Goal: Obtain resource: Obtain resource

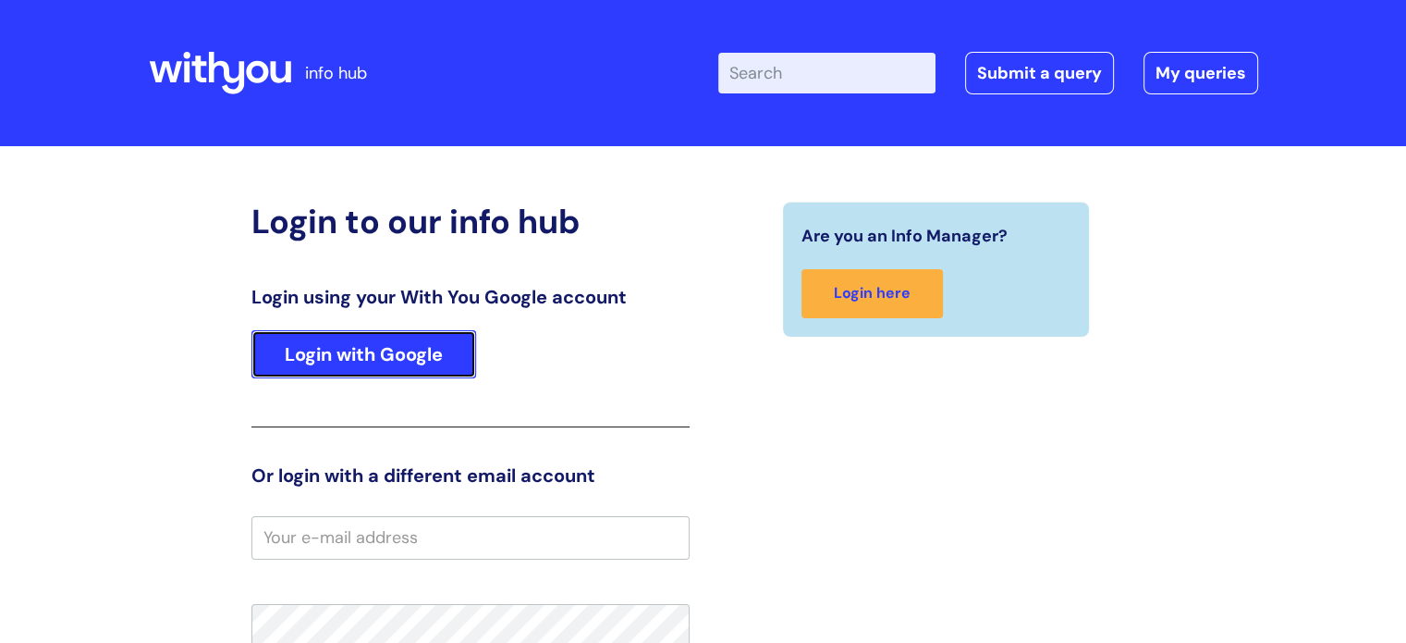
click at [417, 339] on link "Login with Google" at bounding box center [363, 354] width 225 height 48
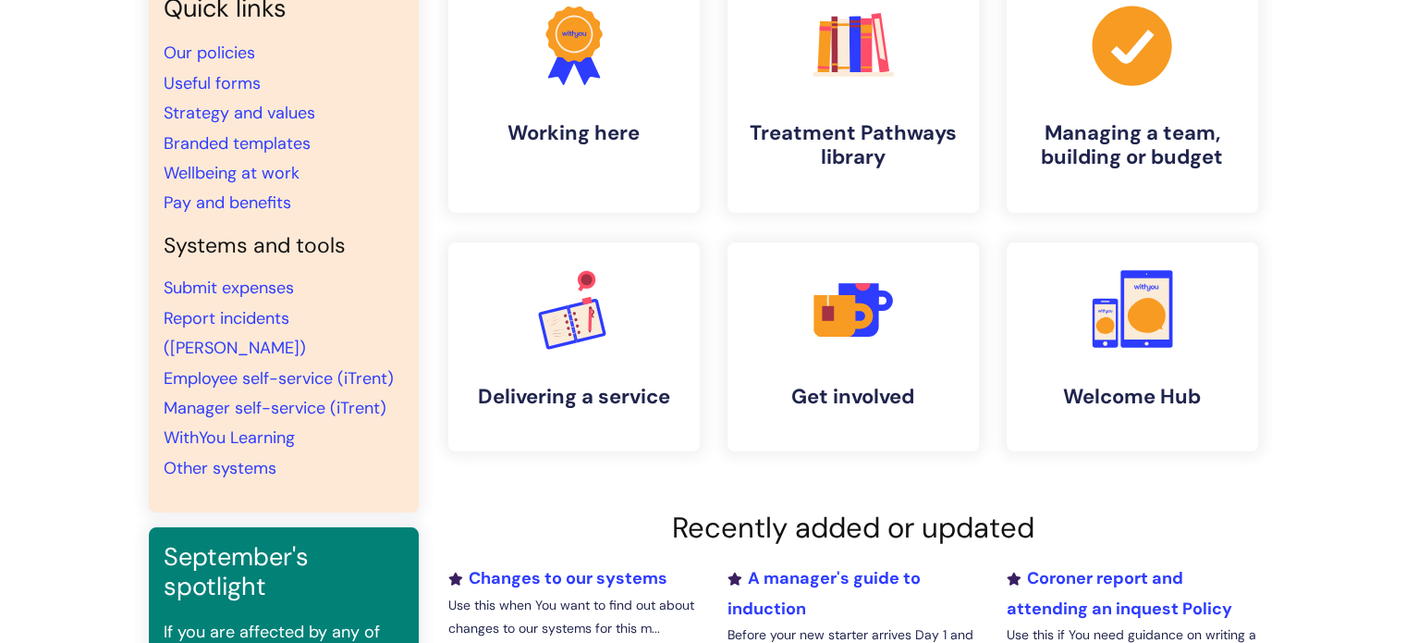
scroll to position [185, 0]
click at [213, 80] on link "Useful forms" at bounding box center [212, 84] width 97 height 22
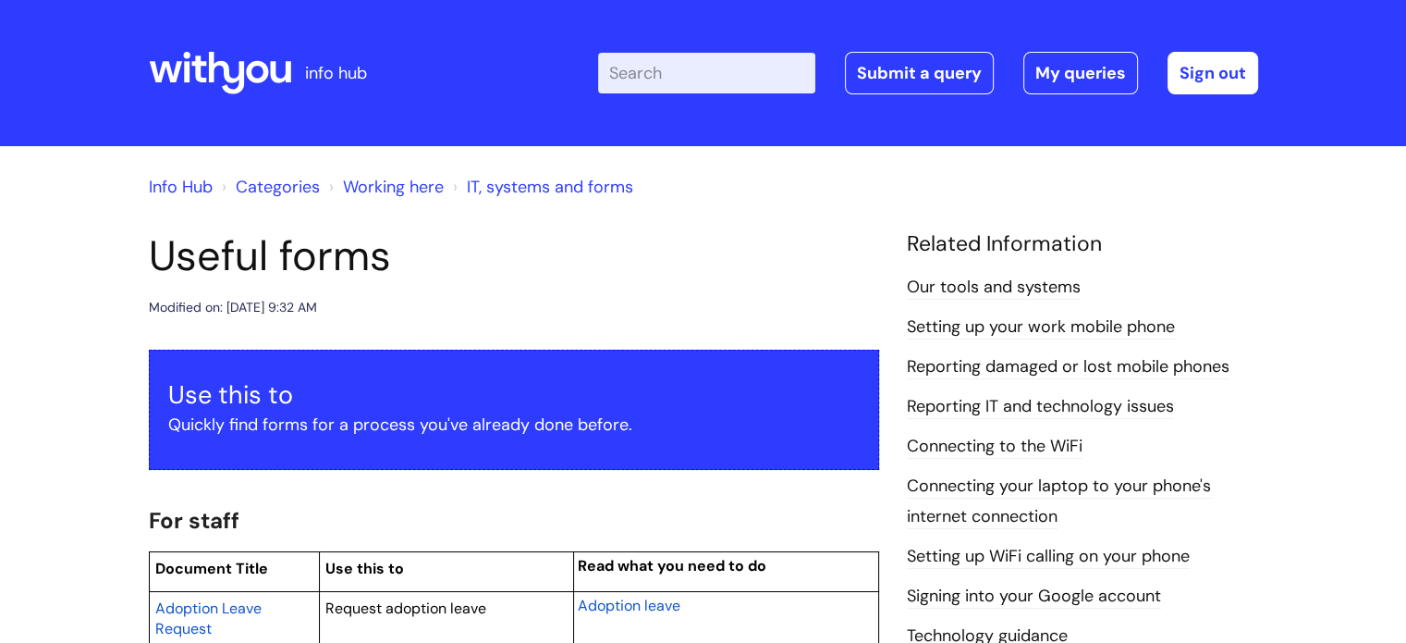
click at [1403, 69] on header "info hub Enter your search term here... Search Submit a query My queries Welcom…" at bounding box center [703, 73] width 1406 height 146
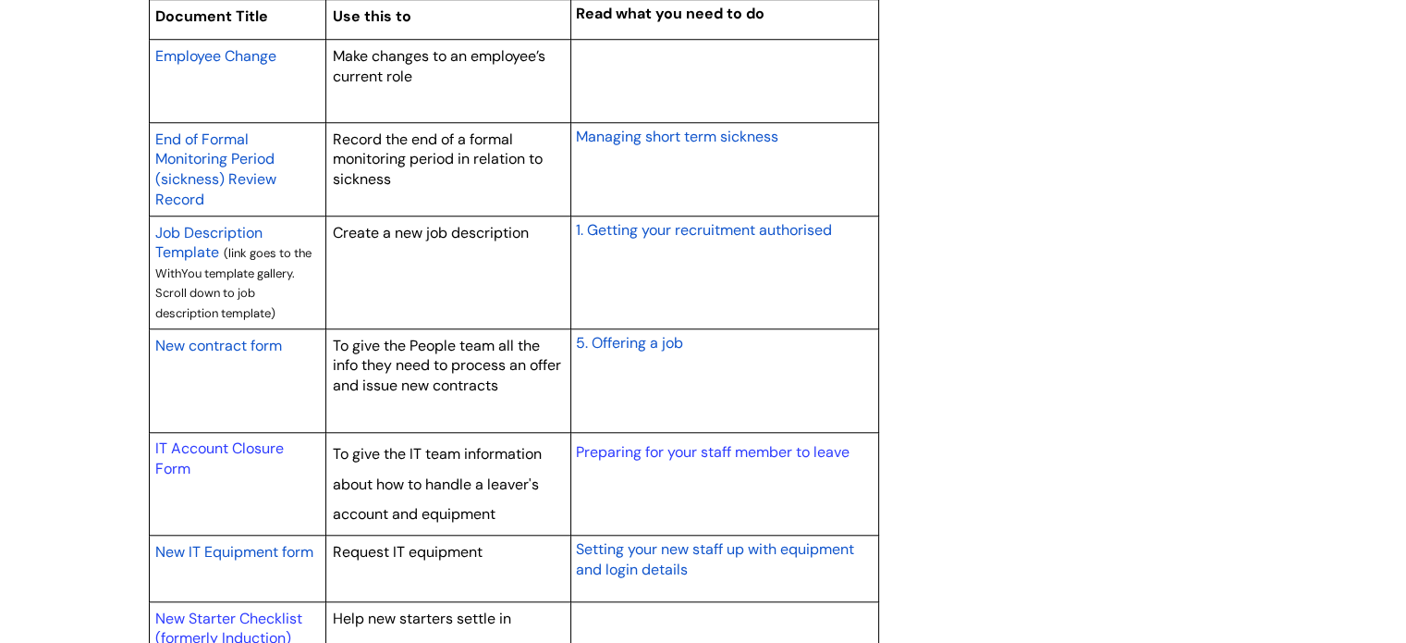
scroll to position [1683, 0]
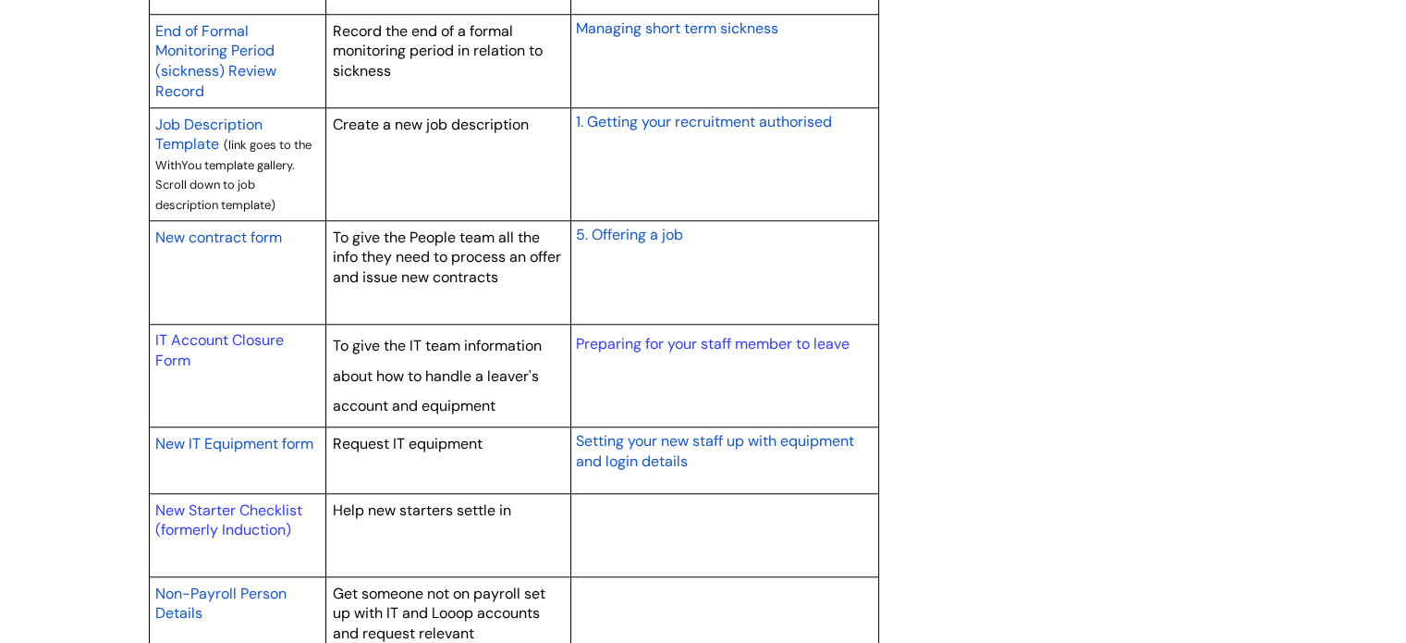
click at [263, 238] on span "New contract form" at bounding box center [218, 236] width 127 height 19
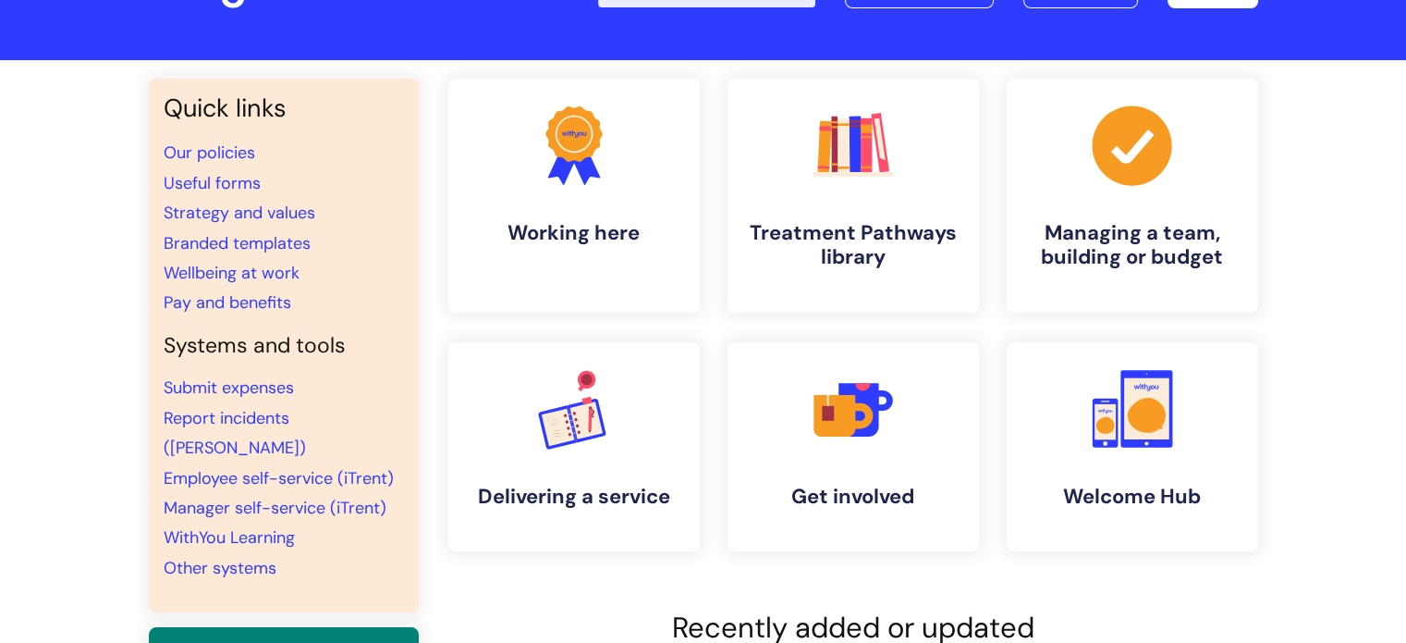
scroll to position [65, 0]
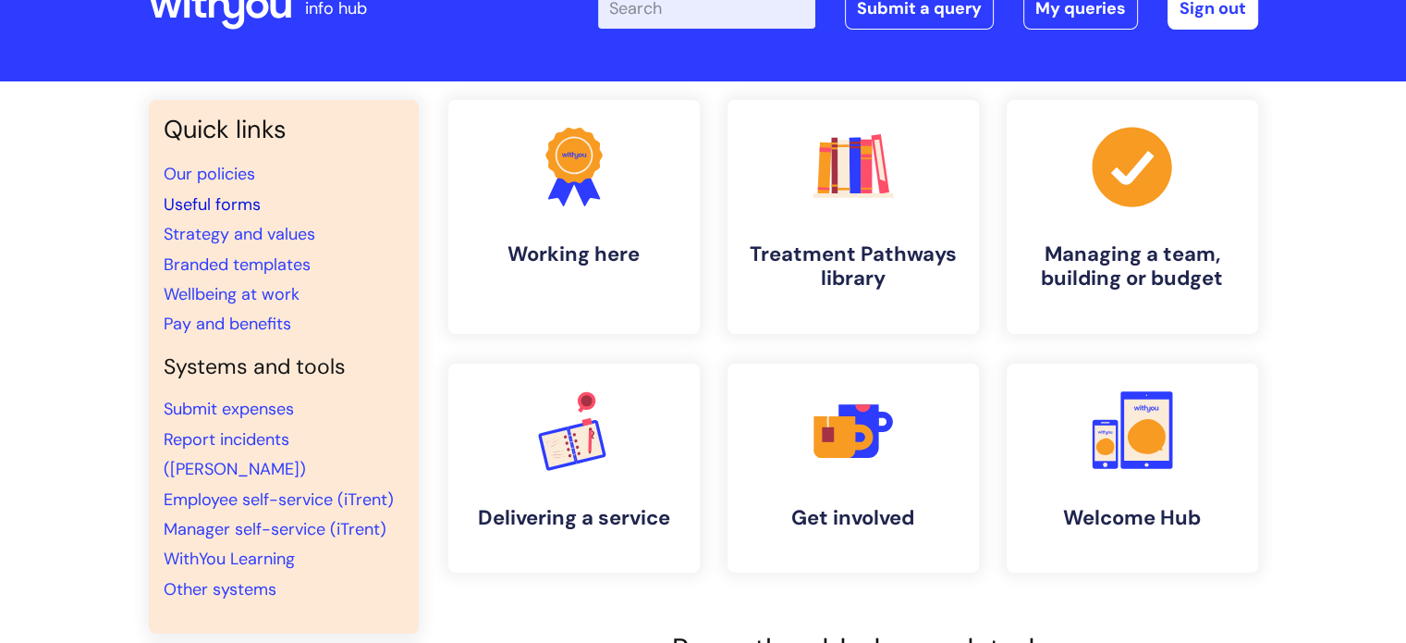
click at [243, 202] on link "Useful forms" at bounding box center [212, 204] width 97 height 22
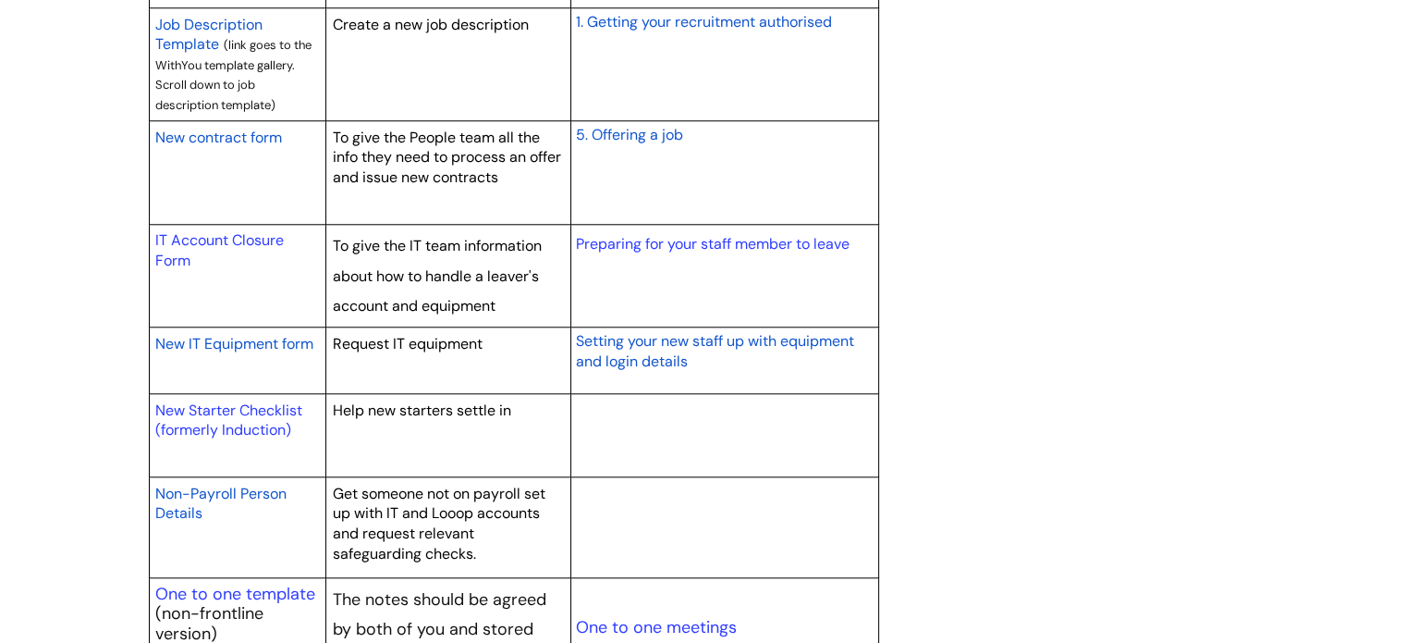
scroll to position [1804, 0]
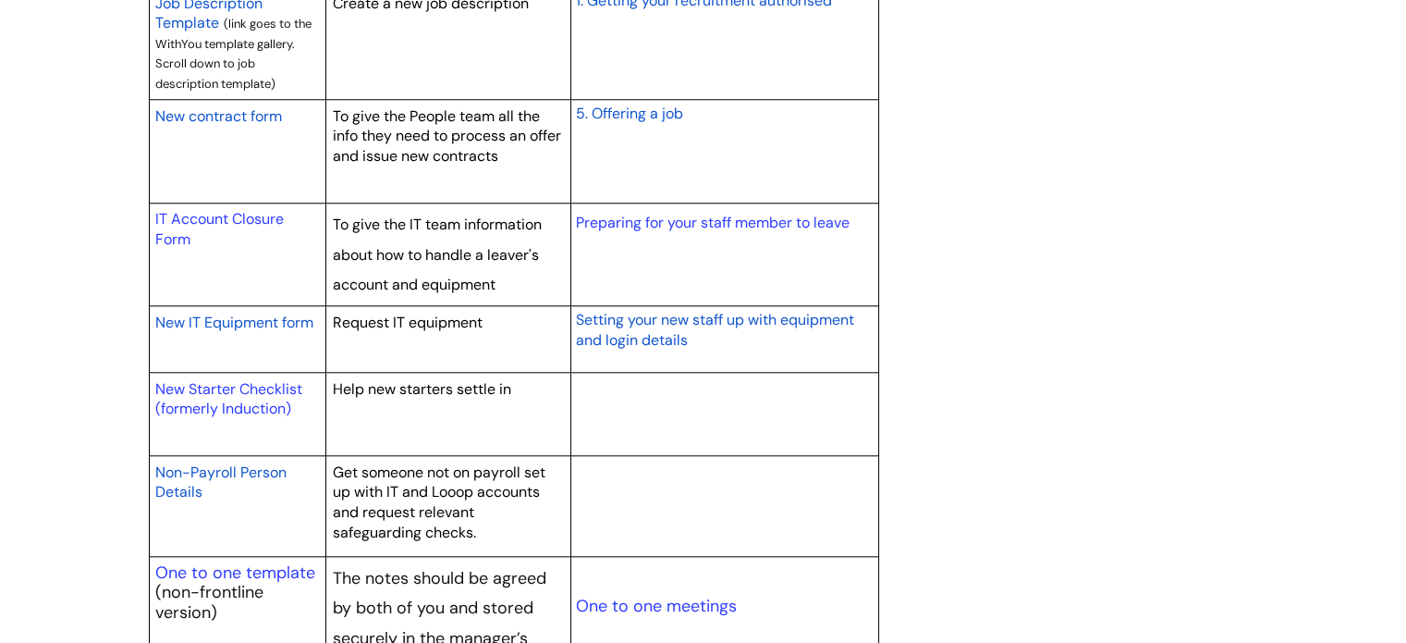
click at [248, 317] on span "New IT Equipment form" at bounding box center [234, 321] width 158 height 19
